Goal: Transaction & Acquisition: Purchase product/service

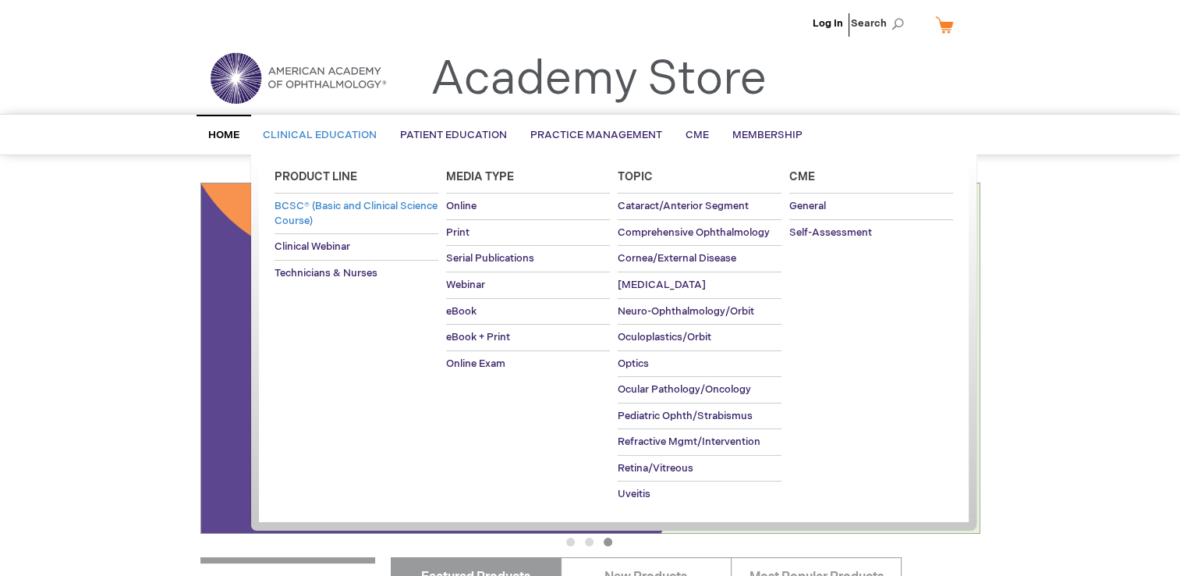
click at [314, 207] on span "BCSC® (Basic and Clinical Science Course)" at bounding box center [356, 213] width 163 height 27
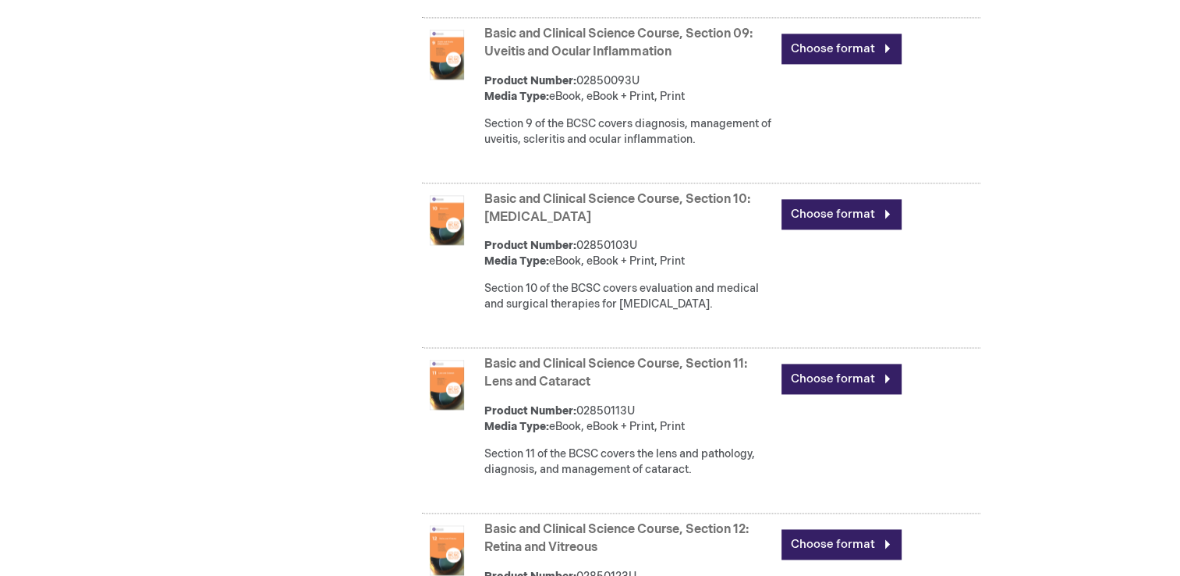
scroll to position [2156, 0]
click at [502, 225] on link "Basic and Clinical Science Course, Section 10: Glaucoma" at bounding box center [617, 208] width 266 height 33
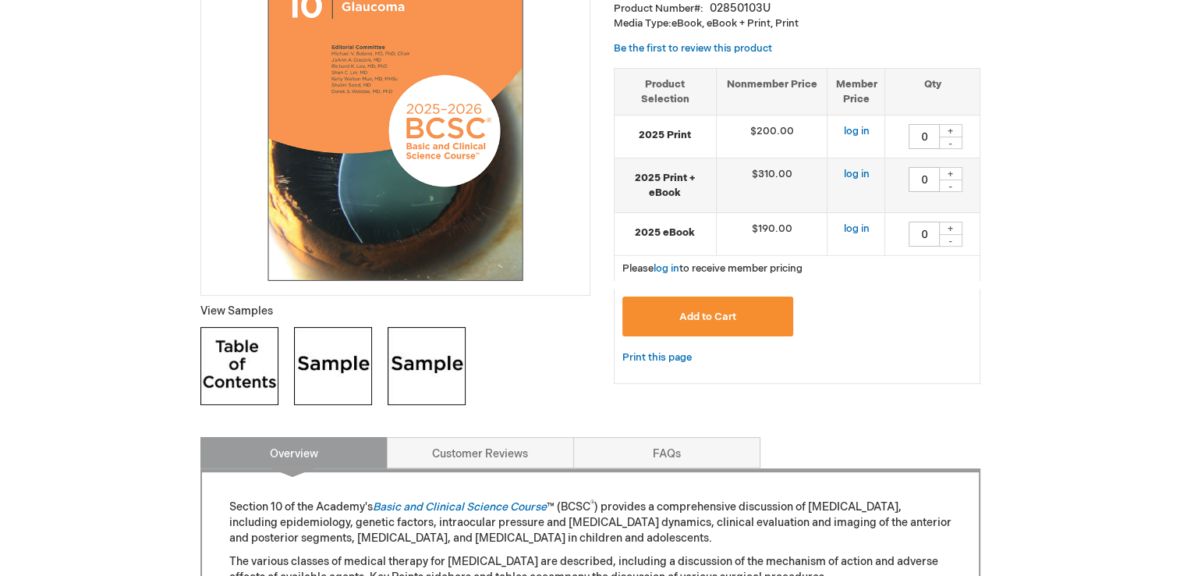
scroll to position [345, 0]
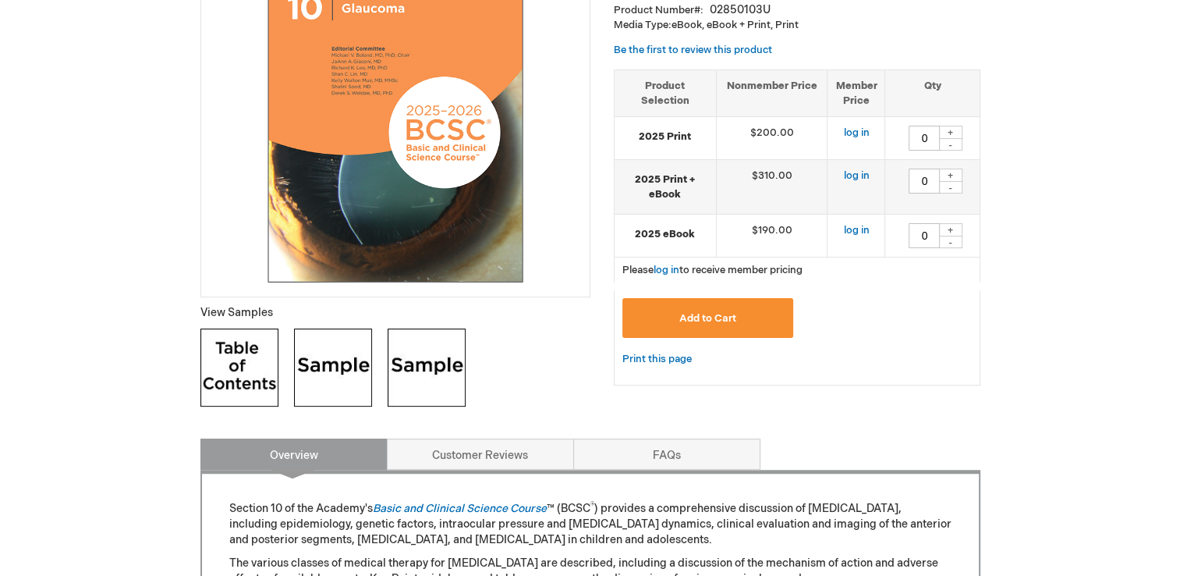
click at [302, 367] on img at bounding box center [333, 367] width 78 height 78
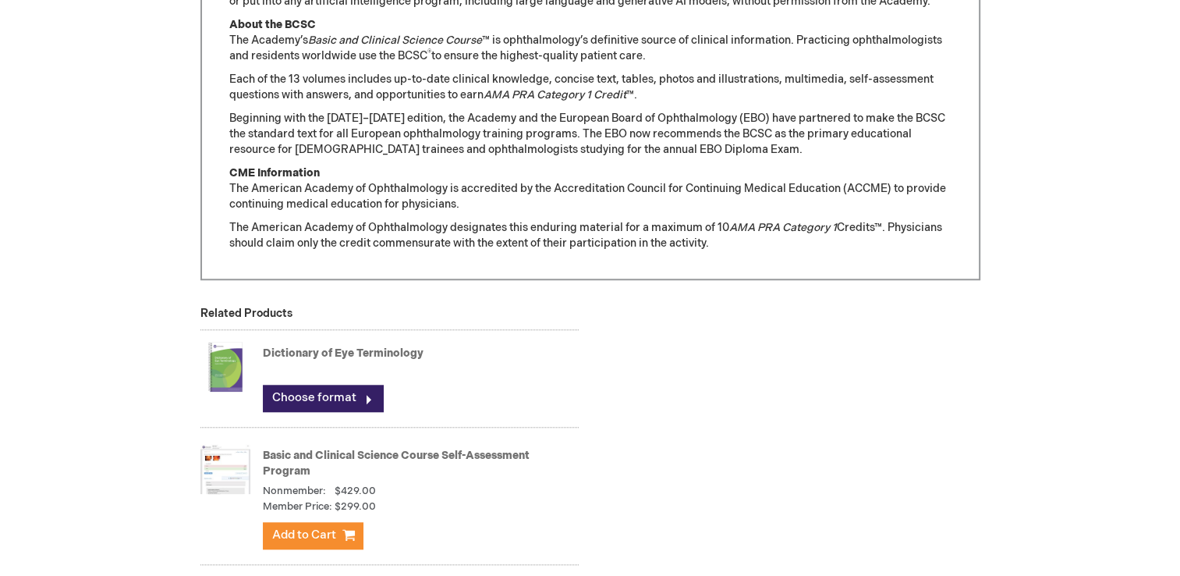
scroll to position [1590, 0]
